Goal: Task Accomplishment & Management: Manage account settings

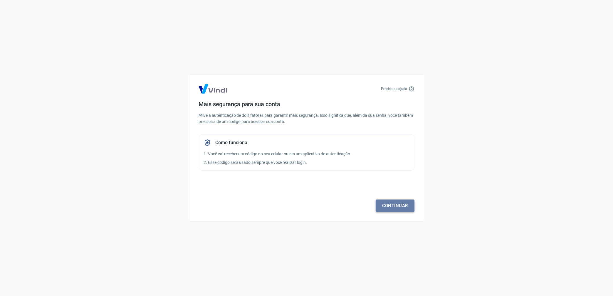
click at [394, 205] on link "Continuar" at bounding box center [395, 205] width 39 height 12
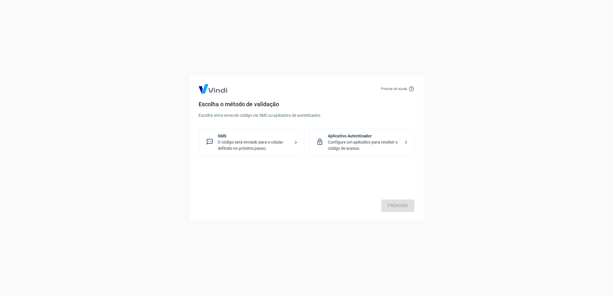
click at [251, 145] on p "O código será enviado para o celular definido no próximo passo." at bounding box center [254, 145] width 72 height 12
click at [400, 208] on link "Próximo" at bounding box center [397, 205] width 33 height 12
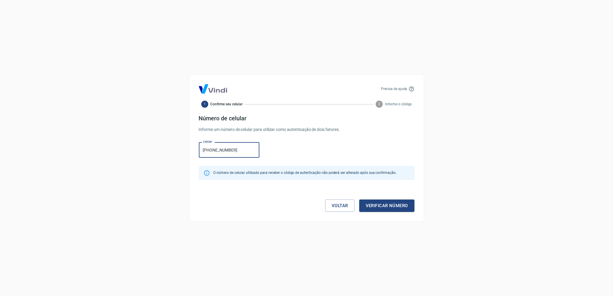
type input "[PHONE_NUMBER]"
click at [392, 205] on button "Verificar número" at bounding box center [386, 205] width 55 height 12
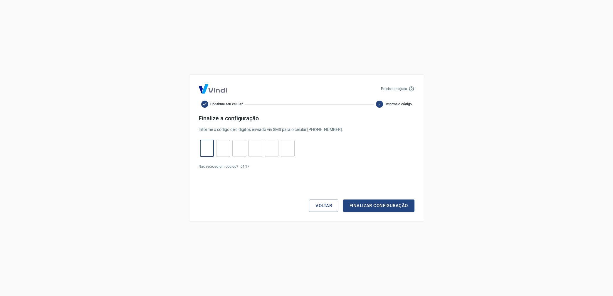
click at [212, 154] on input "tel" at bounding box center [207, 148] width 14 height 13
type input "4"
type input "7"
type input "6"
type input "4"
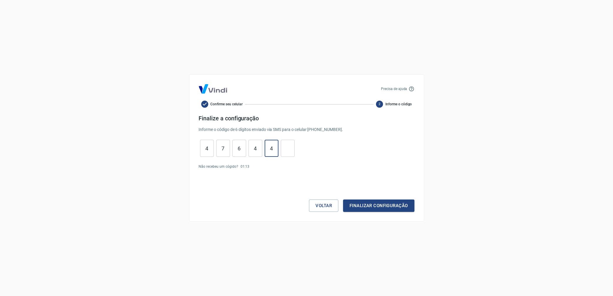
type input "4"
type input "1"
click at [374, 207] on button "Finalizar configuração" at bounding box center [378, 205] width 71 height 12
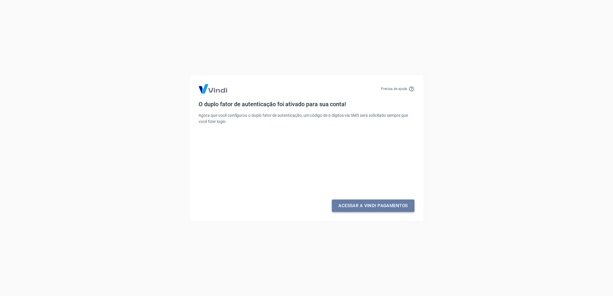
click at [372, 205] on link "Acessar a Vindi Pagamentos" at bounding box center [373, 205] width 82 height 12
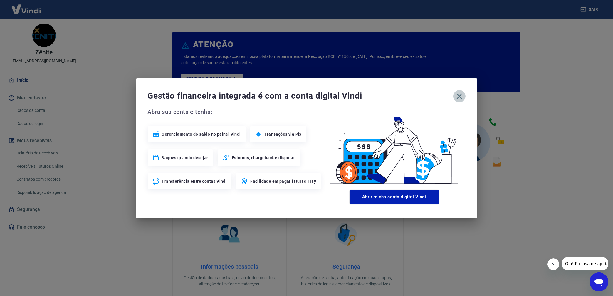
click at [462, 96] on icon "button" at bounding box center [459, 95] width 9 height 9
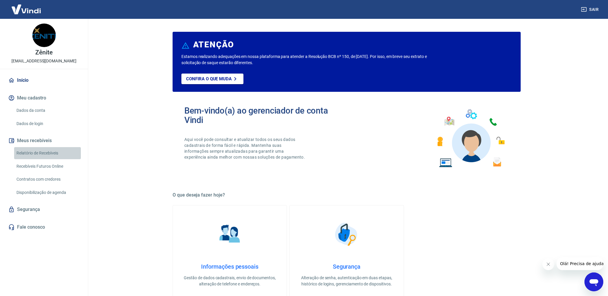
click at [30, 151] on link "Relatório de Recebíveis" at bounding box center [47, 153] width 67 height 12
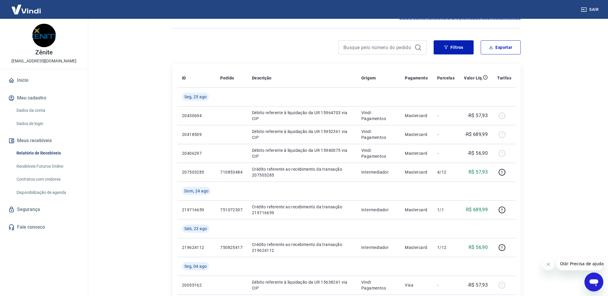
scroll to position [13, 0]
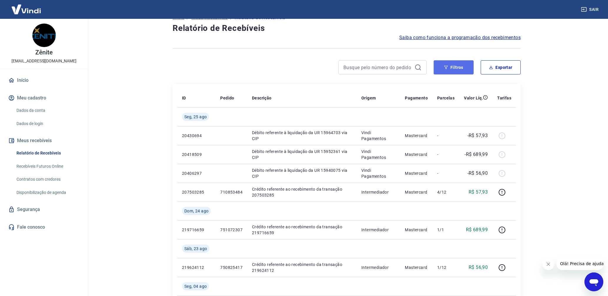
click at [454, 68] on button "Filtros" at bounding box center [453, 67] width 40 height 14
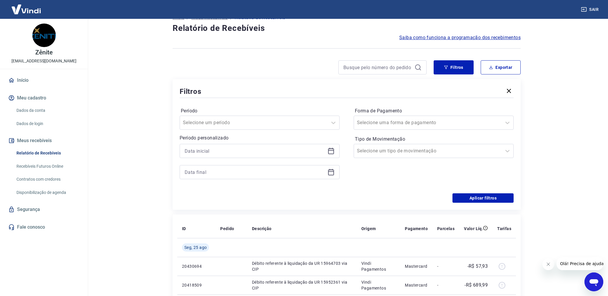
click at [330, 152] on icon at bounding box center [330, 150] width 7 height 7
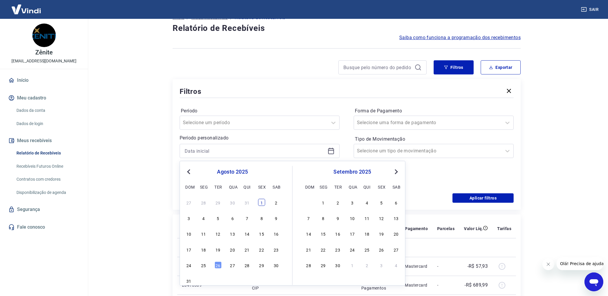
click at [264, 201] on div "1" at bounding box center [261, 202] width 7 height 7
type input "[DATE]"
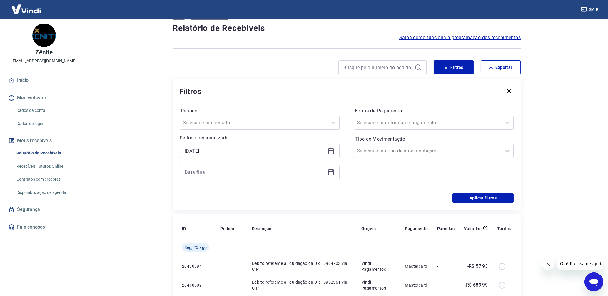
click at [332, 175] on div at bounding box center [260, 172] width 160 height 14
click at [332, 172] on icon at bounding box center [330, 171] width 7 height 7
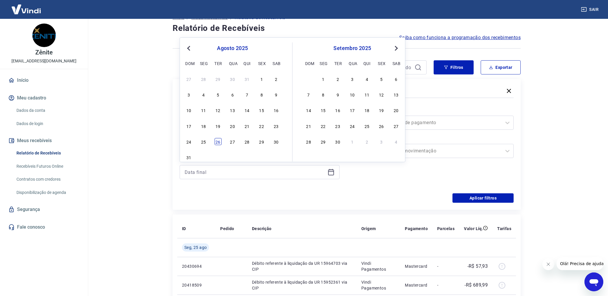
click at [219, 141] on div "26" at bounding box center [217, 141] width 7 height 7
type input "[DATE]"
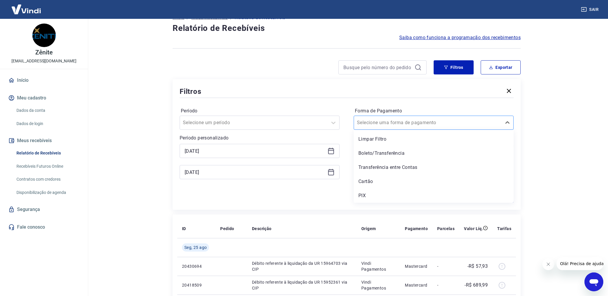
click at [436, 118] on div at bounding box center [428, 122] width 142 height 8
click at [379, 180] on div "Cartão" at bounding box center [433, 181] width 160 height 12
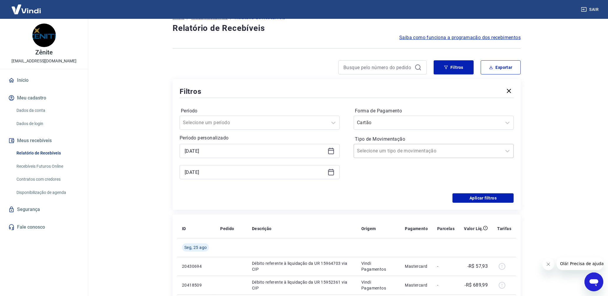
click at [380, 149] on input "Tipo de Movimentação" at bounding box center [386, 150] width 59 height 7
click at [269, 81] on div "Filtros Período Selecione um período Período personalizado Selected date: [DATE…" at bounding box center [346, 144] width 348 height 130
click at [477, 200] on button "Aplicar filtros" at bounding box center [482, 197] width 61 height 9
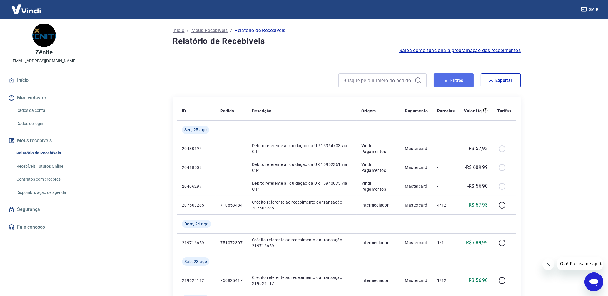
click at [457, 79] on button "Filtros" at bounding box center [453, 80] width 40 height 14
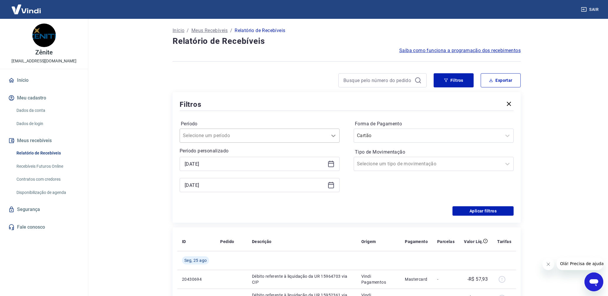
click at [332, 136] on icon at bounding box center [333, 135] width 7 height 7
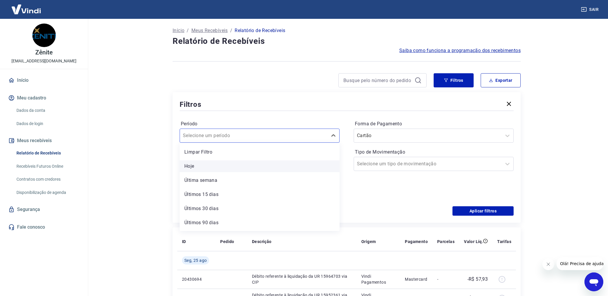
scroll to position [13, 0]
click at [279, 205] on div "Últimos 90 dias" at bounding box center [260, 210] width 160 height 12
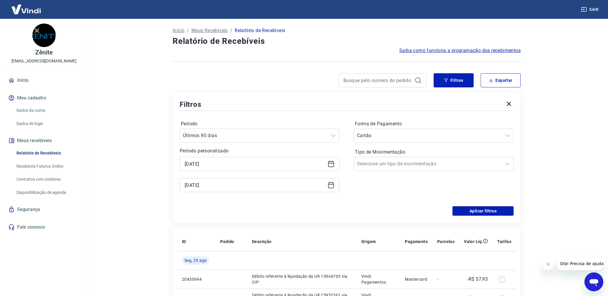
click at [330, 164] on icon at bounding box center [330, 163] width 7 height 7
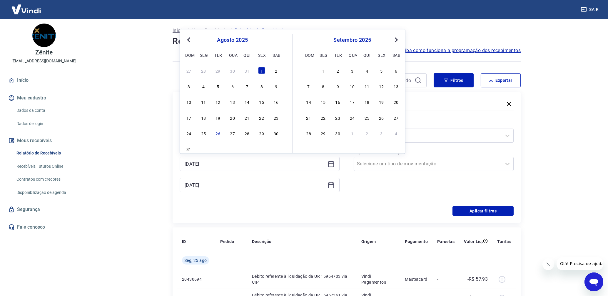
click at [569, 128] on main "Início / Meus Recebíveis / Relatório de Recebíveis Relatório de Recebíveis Saib…" at bounding box center [346, 157] width 522 height 277
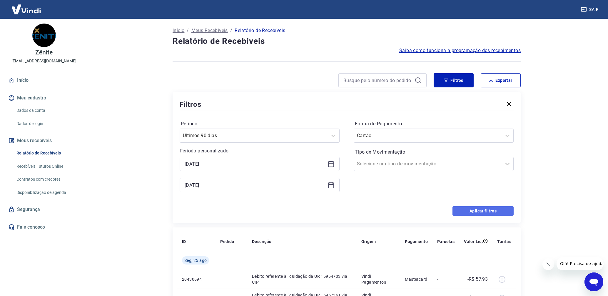
click at [475, 210] on button "Aplicar filtros" at bounding box center [482, 210] width 61 height 9
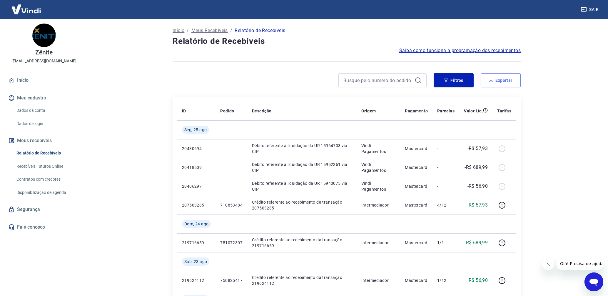
click at [500, 83] on button "Exportar" at bounding box center [500, 80] width 40 height 14
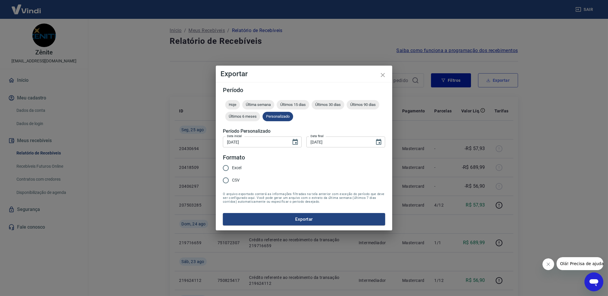
type input "[DATE]"
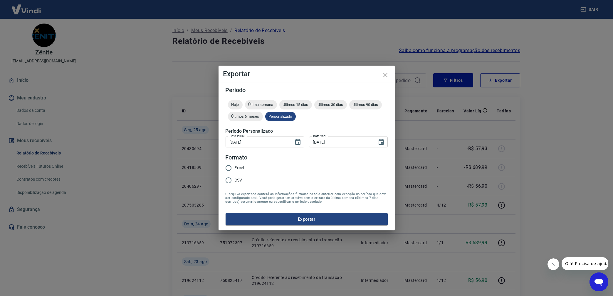
click at [231, 168] on input "Excel" at bounding box center [228, 168] width 12 height 12
radio input "true"
click at [289, 221] on button "Exportar" at bounding box center [307, 219] width 162 height 12
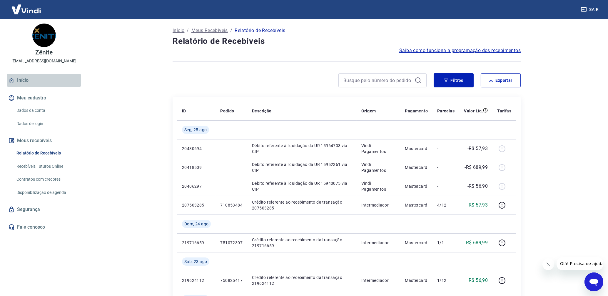
click at [25, 80] on link "Início" at bounding box center [44, 80] width 74 height 13
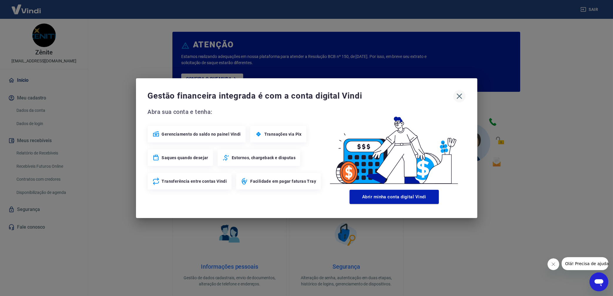
click at [460, 93] on icon "button" at bounding box center [459, 95] width 9 height 9
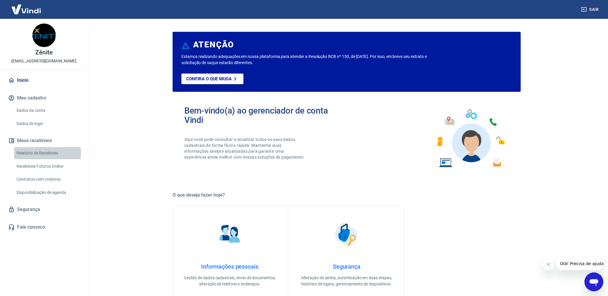
click at [33, 155] on link "Relatório de Recebíveis" at bounding box center [47, 153] width 67 height 12
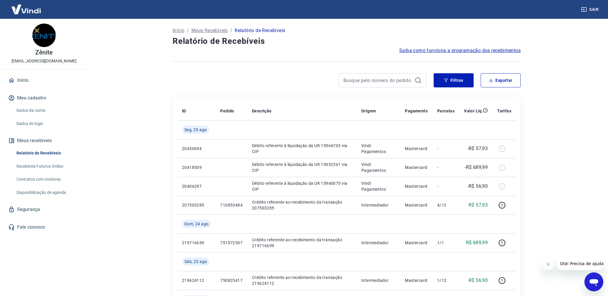
click at [46, 168] on link "Recebíveis Futuros Online" at bounding box center [47, 166] width 67 height 12
click at [118, 95] on main "Início / Meus Recebíveis / Relatório de Recebíveis Relatório de Recebíveis Saib…" at bounding box center [346, 157] width 522 height 277
click at [592, 10] on button "Sair" at bounding box center [589, 9] width 21 height 11
